Goal: Contribute content: Add original content to the website for others to see

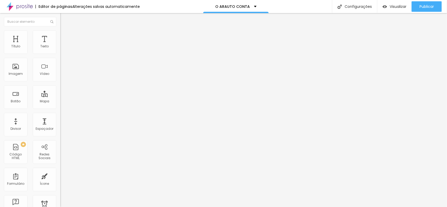
click at [60, 50] on button "button" at bounding box center [63, 48] width 7 height 6
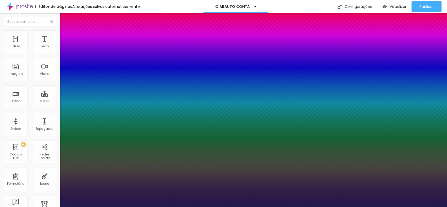
type input "1"
type input "14"
type input "1"
type input "15"
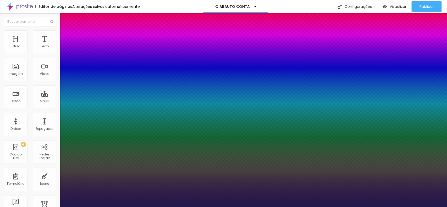
type input "15"
type input "1"
type input "16"
type input "1"
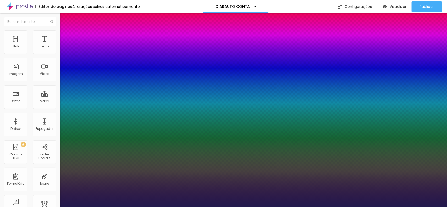
type input "17"
type input "1"
type input "29"
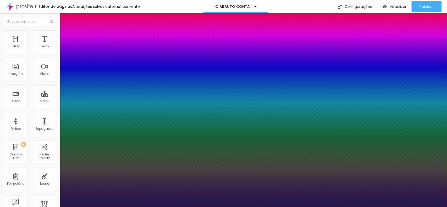
type input "1"
type input "30"
type input "1"
type input "35"
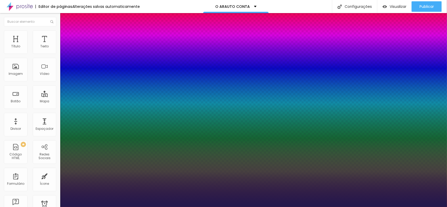
type input "35"
type input "1"
type input "38"
type input "1"
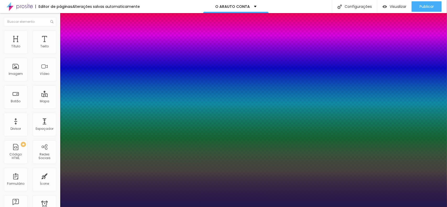
type input "46"
type input "1"
type input "58"
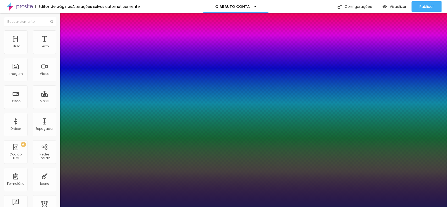
type input "1"
type input "57"
type input "1"
type input "56"
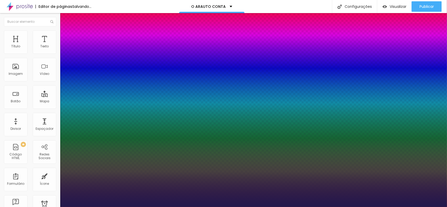
type input "56"
type input "1"
type input "55"
type input "1"
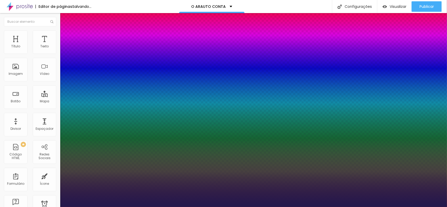
drag, startPoint x: 70, startPoint y: 88, endPoint x: 87, endPoint y: 90, distance: 17.1
type input "55"
click at [239, 207] on div at bounding box center [223, 207] width 447 height 0
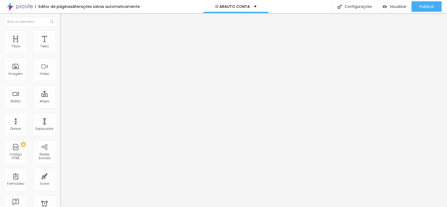
click at [60, 50] on button "button" at bounding box center [63, 48] width 7 height 6
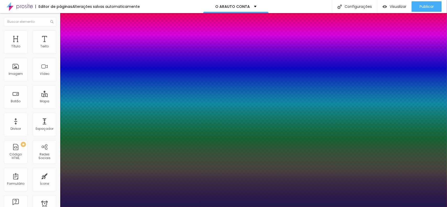
type input "1"
type input "19"
type input "1"
type input "26"
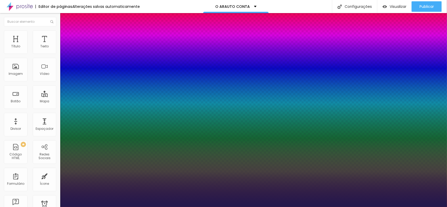
type input "26"
type input "1"
type input "25"
type input "1"
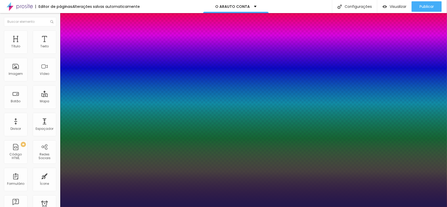
type input "24"
type input "1"
type input "23"
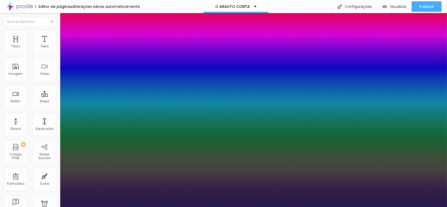
type input "1"
type input "22"
type input "1"
type input "21"
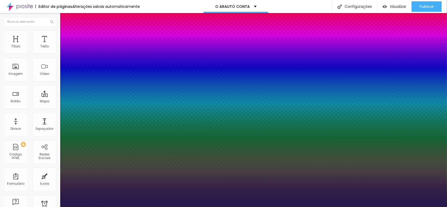
type input "21"
type input "1"
type input "20"
type input "1"
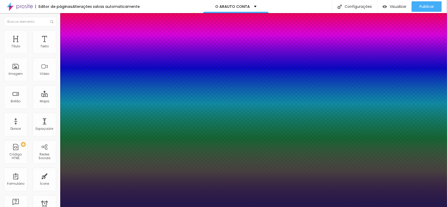
type input "20"
type input "1"
click at [164, 207] on div at bounding box center [223, 207] width 447 height 0
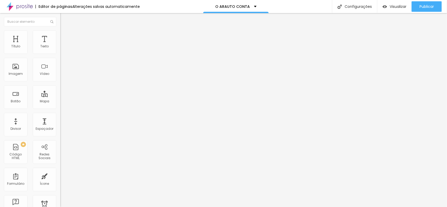
click at [64, 20] on img "button" at bounding box center [66, 19] width 4 height 4
click at [64, 18] on img "button" at bounding box center [66, 19] width 4 height 4
drag, startPoint x: 28, startPoint y: 59, endPoint x: 0, endPoint y: 59, distance: 27.8
click at [60, 59] on div "Texto Click me Alinhamento Tamanho Normal Pequeno Normal Grande Link URL https:…" at bounding box center [90, 79] width 60 height 76
type input "GALERIA"
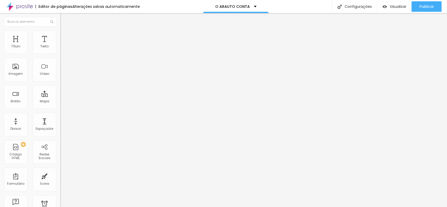
drag, startPoint x: 21, startPoint y: 106, endPoint x: 3, endPoint y: 101, distance: 19.6
click at [60, 107] on div "Texto GALERIA Alinhamento Tamanho Normal Pequeno Normal Grande Link URL https:/…" at bounding box center [90, 79] width 60 height 76
paste input "https://wproducoes.alboompro.com/gallery.php?id=142542"
type input "https://wproducoes.alboompro.com/gallery.php?id=142542"
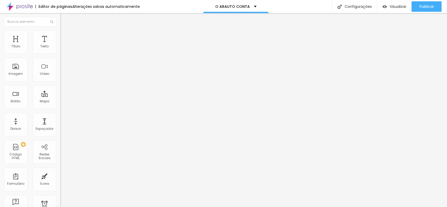
click at [60, 115] on div at bounding box center [90, 115] width 60 height 0
click at [60, 36] on li "Avançado" at bounding box center [90, 38] width 60 height 5
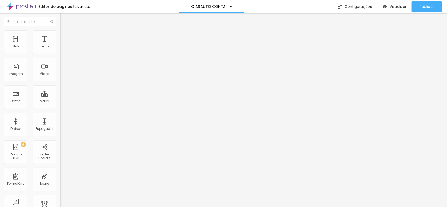
click at [426, 6] on span "Publicar" at bounding box center [427, 6] width 14 height 4
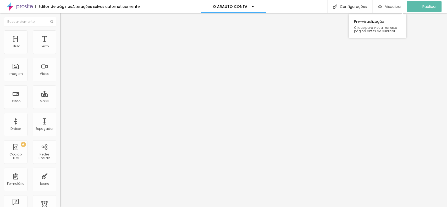
click at [397, 7] on span "Visualizar" at bounding box center [393, 6] width 17 height 4
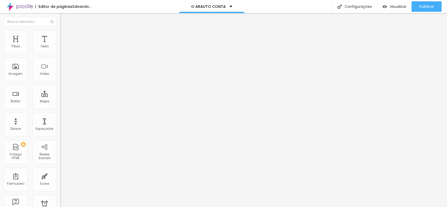
click at [60, 82] on span "Original" at bounding box center [66, 80] width 13 height 4
click at [60, 91] on span "Quadrado" at bounding box center [68, 89] width 17 height 4
click at [60, 32] on img at bounding box center [62, 32] width 5 height 5
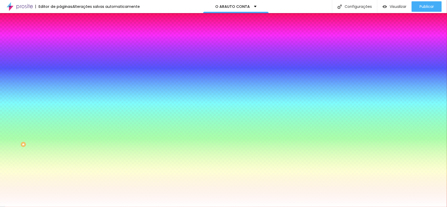
click at [60, 48] on span "Adicionar imagem" at bounding box center [77, 46] width 34 height 4
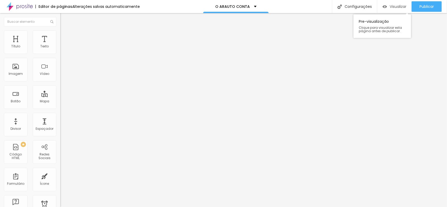
click at [402, 7] on span "Visualizar" at bounding box center [398, 6] width 17 height 4
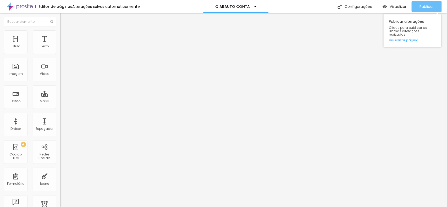
click at [422, 4] on span "Publicar" at bounding box center [427, 6] width 14 height 4
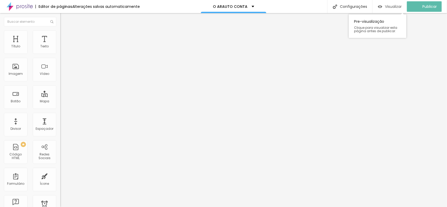
click at [390, 7] on span "Visualizar" at bounding box center [393, 6] width 17 height 4
